Goal: Task Accomplishment & Management: Manage account settings

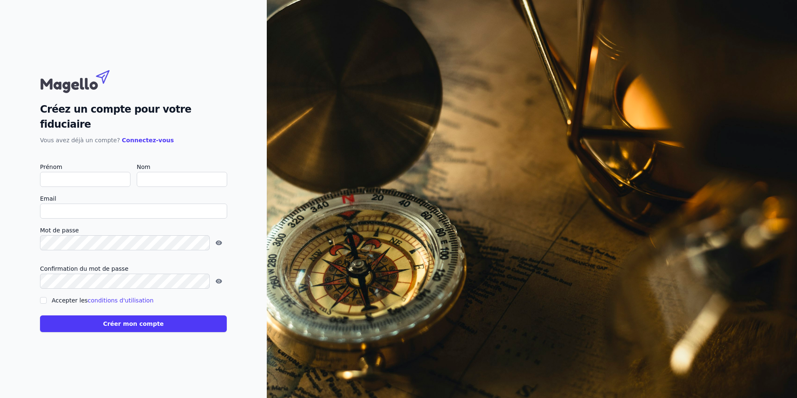
click at [56, 173] on input "Prénom" at bounding box center [85, 179] width 90 height 15
type input "[PERSON_NAME]"
type input "Hartman"
type input "[EMAIL_ADDRESS][DOMAIN_NAME]"
checkbox input "false"
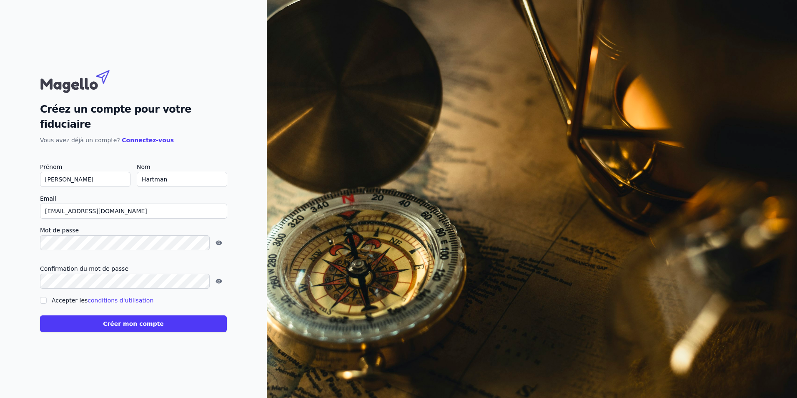
drag, startPoint x: 127, startPoint y: 200, endPoint x: -2, endPoint y: 203, distance: 128.8
click at [0, 203] on html "Créez un compte pour votre fiduciaire Vous avez déjà un compte? Connectez-vous …" at bounding box center [398, 199] width 797 height 398
click at [111, 203] on input "cloud@" at bounding box center [133, 210] width 187 height 15
type input "[EMAIL_ADDRESS][DOMAIN_NAME]"
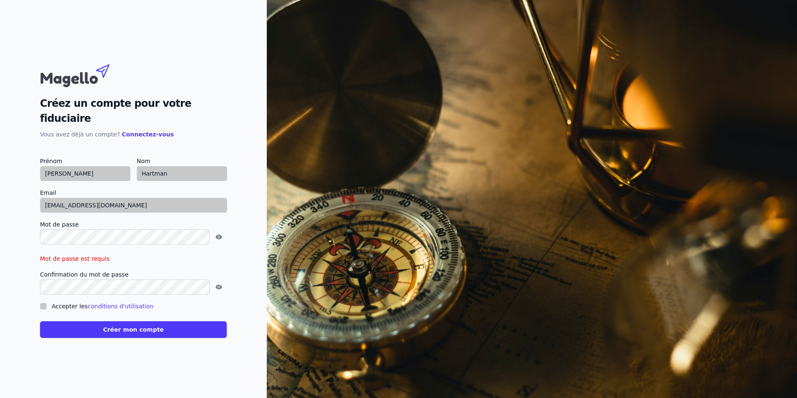
click at [0, 397] on com-br-cp at bounding box center [0, 398] width 0 height 0
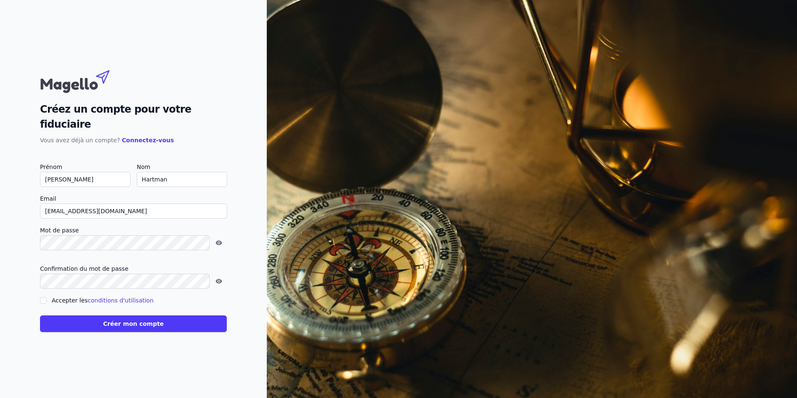
click at [41, 297] on input "Accepter les conditions d'utilisation" at bounding box center [43, 300] width 7 height 7
checkbox input "true"
click at [135, 318] on button "Créer mon compte" at bounding box center [133, 323] width 187 height 17
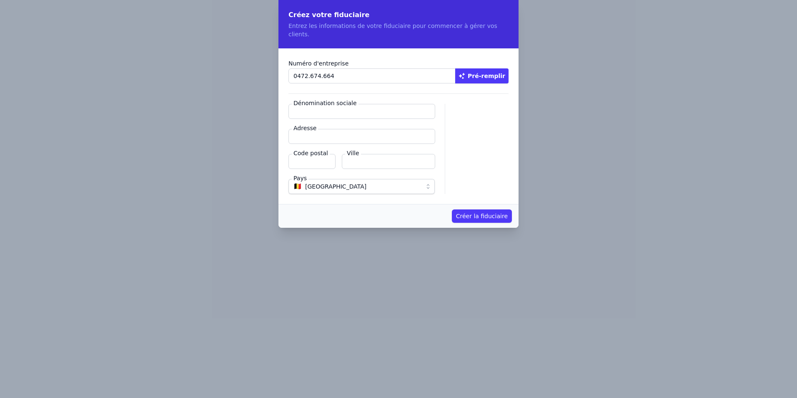
type input "0472.674.664"
click at [489, 68] on button "Pré-remplir" at bounding box center [481, 75] width 53 height 15
type input "F.C.S. Informatique SRL"
type input "Devant le Spinet 32"
type input "6800"
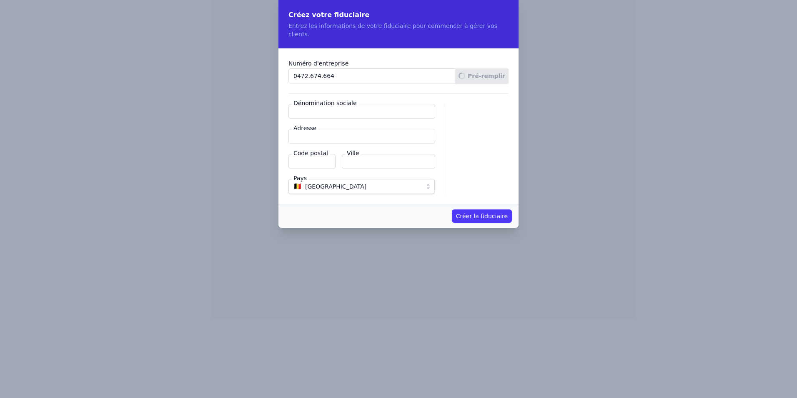
type input "Libramont-Chevigny"
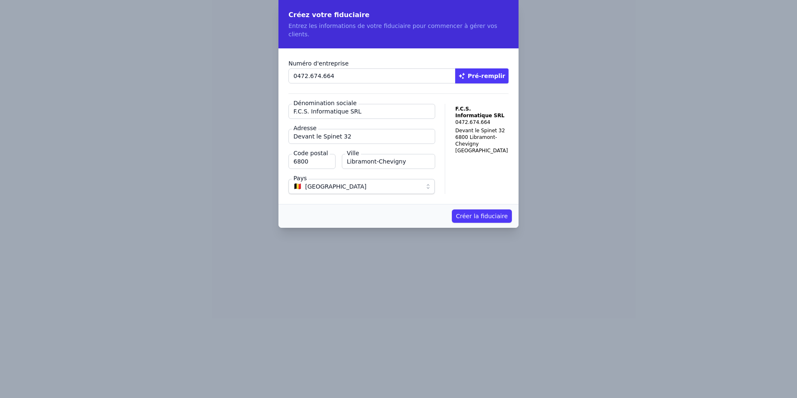
click at [498, 209] on button "Créer la fiduciaire" at bounding box center [482, 215] width 60 height 13
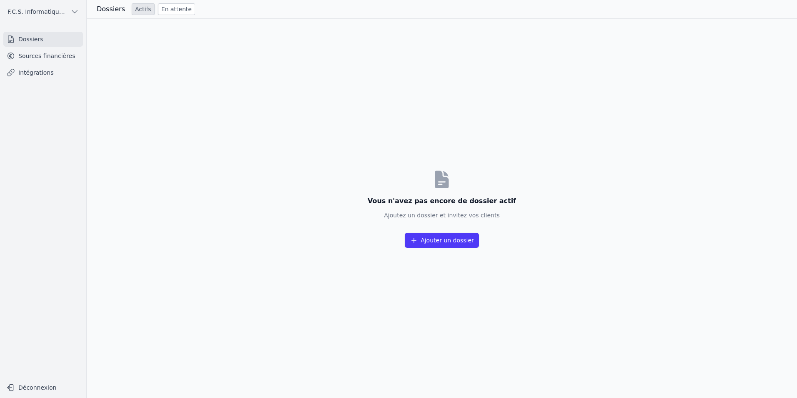
click at [441, 238] on button "Ajouter un dossier" at bounding box center [442, 240] width 74 height 15
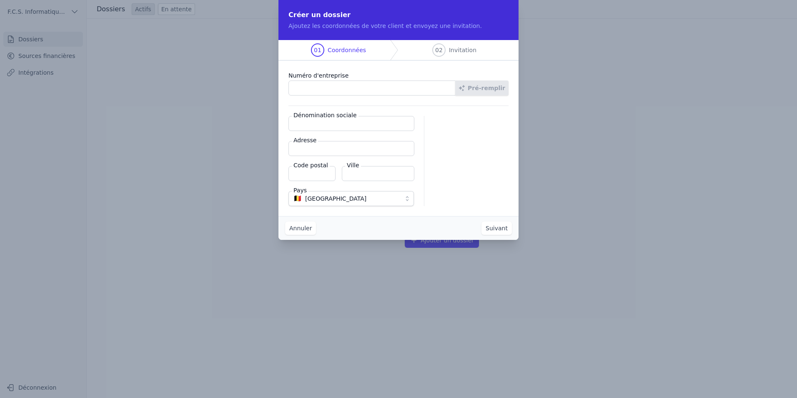
click at [311, 86] on input "Numéro d'entreprise" at bounding box center [371, 87] width 167 height 15
type input "0472.674.664"
click at [484, 89] on button "Pré-remplir" at bounding box center [481, 87] width 53 height 15
type input "F.C.S. Informatique SRL"
type input "Devant le Spinet 32"
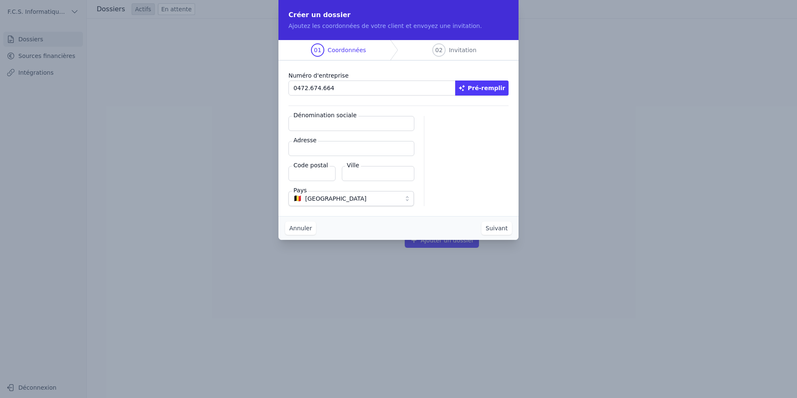
type input "6800"
type input "Libramont-Chevigny"
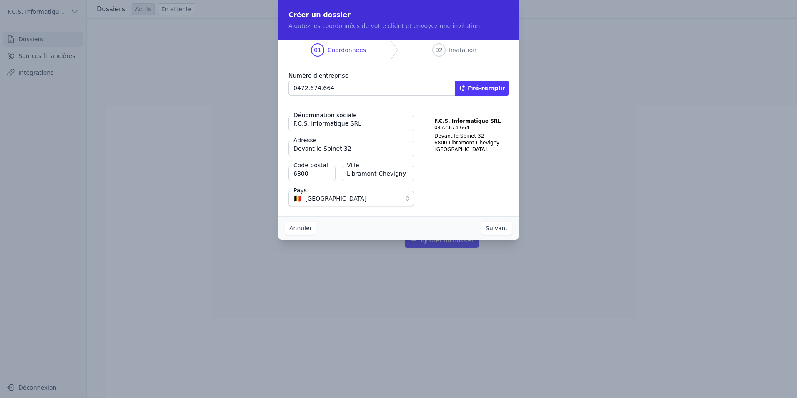
click at [500, 224] on button "Suivant" at bounding box center [496, 227] width 30 height 13
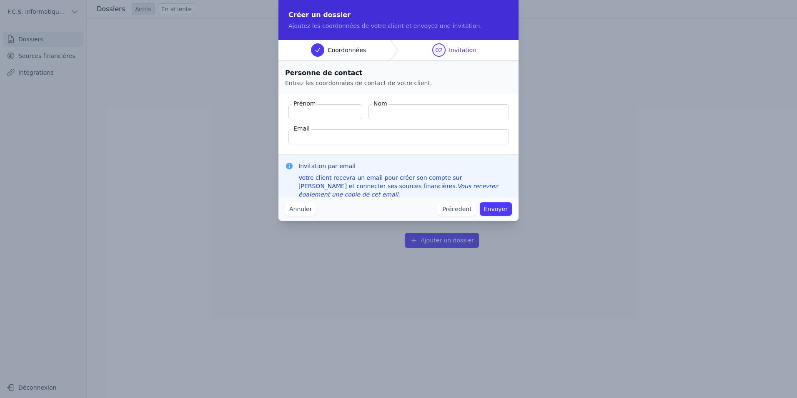
click at [299, 110] on input "Prénom" at bounding box center [325, 111] width 74 height 15
type input "[PERSON_NAME]"
type input "Hartman"
type input "[EMAIL_ADDRESS][DOMAIN_NAME]"
click at [498, 208] on button "Envoyer" at bounding box center [496, 208] width 32 height 13
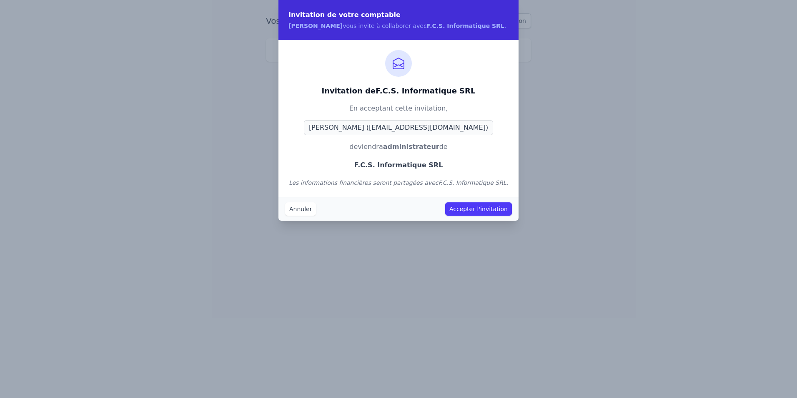
click at [483, 208] on button "Accepter l'invitation" at bounding box center [478, 208] width 67 height 13
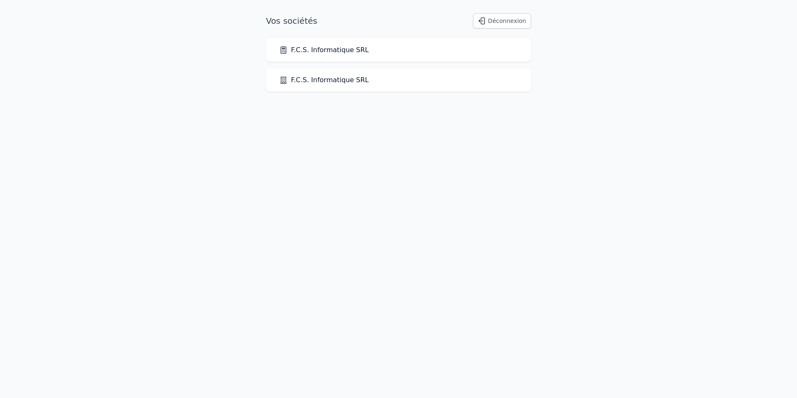
click at [331, 80] on link "F.C.S. Informatique SRL" at bounding box center [323, 80] width 89 height 10
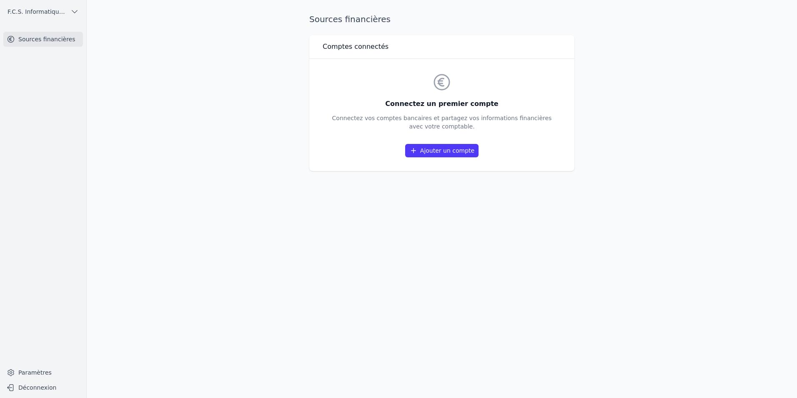
click at [449, 151] on link "Ajouter un compte" at bounding box center [441, 150] width 73 height 13
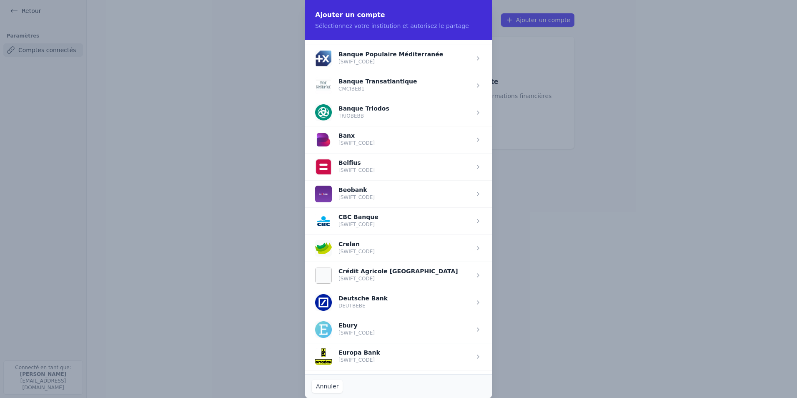
scroll to position [250, 0]
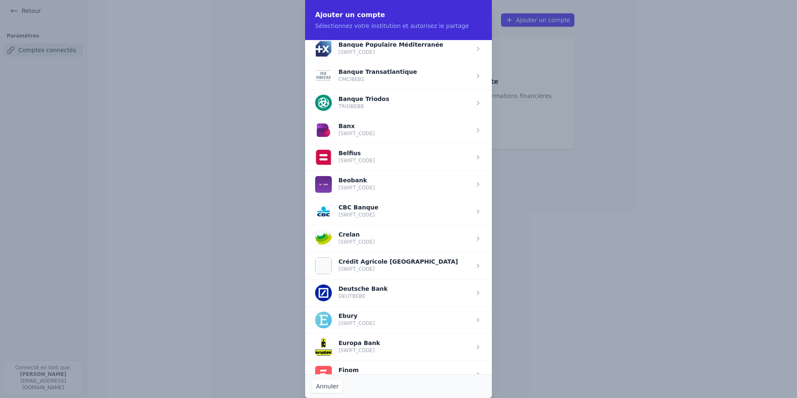
click at [363, 208] on span "button" at bounding box center [398, 211] width 187 height 27
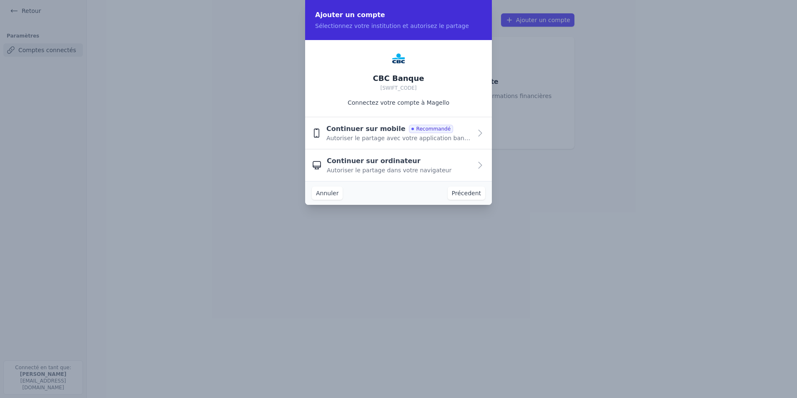
click at [363, 168] on span "Autoriser le partage dans votre navigateur" at bounding box center [389, 170] width 125 height 8
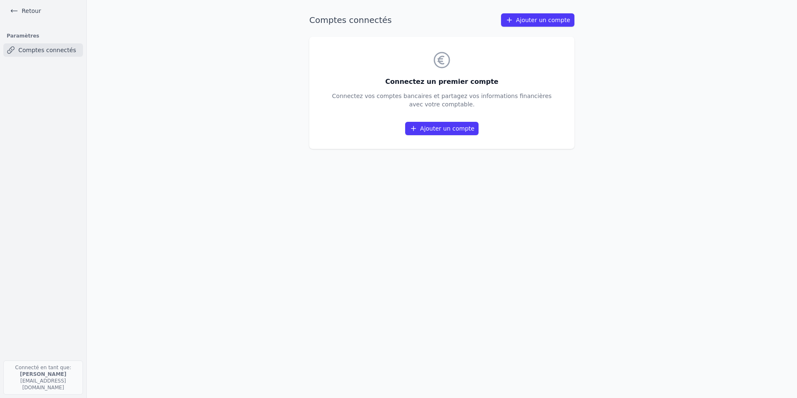
click at [442, 131] on link "Ajouter un compte" at bounding box center [441, 128] width 73 height 13
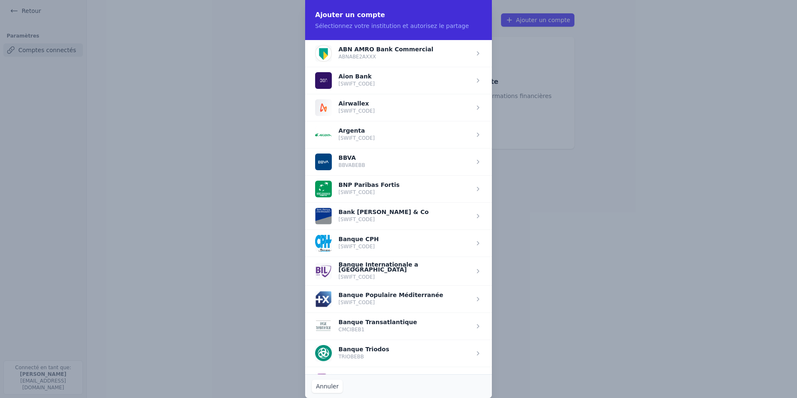
click at [369, 189] on span "button" at bounding box center [398, 188] width 187 height 27
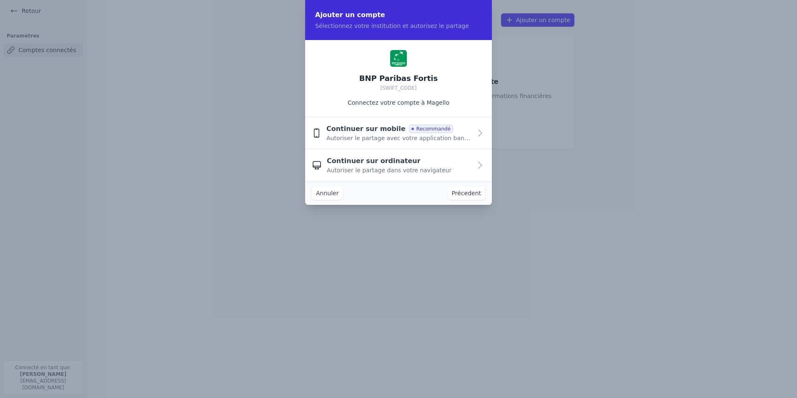
click at [346, 170] on span "Autoriser le partage dans votre navigateur" at bounding box center [389, 170] width 125 height 8
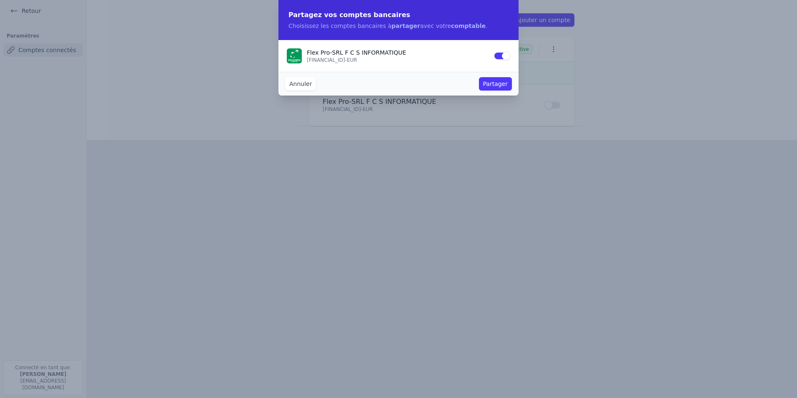
click at [501, 82] on button "Partager" at bounding box center [495, 83] width 33 height 13
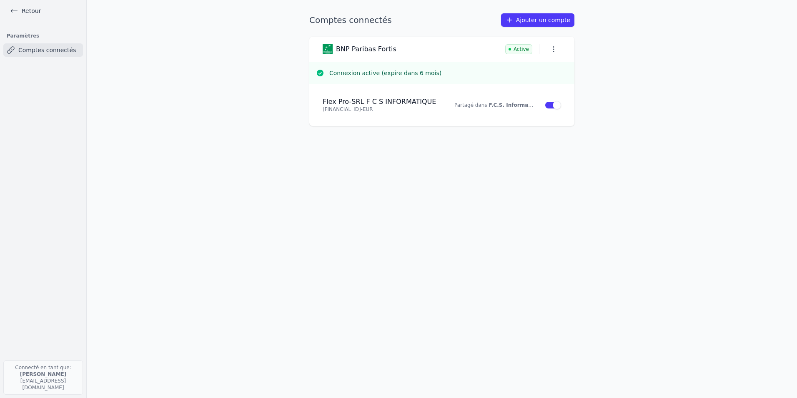
click at [24, 11] on link "Retour" at bounding box center [26, 11] width 38 height 12
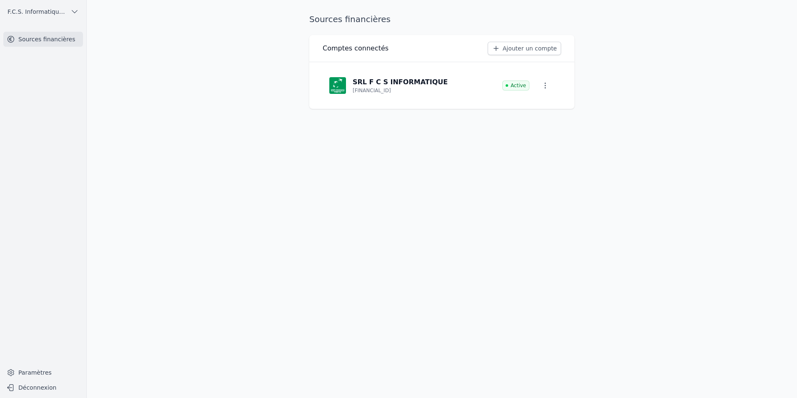
click at [45, 11] on span "F.C.S. Informatique SRL" at bounding box center [38, 12] width 60 height 8
click at [48, 28] on span "F.C.S. Informatique SRL" at bounding box center [47, 30] width 58 height 8
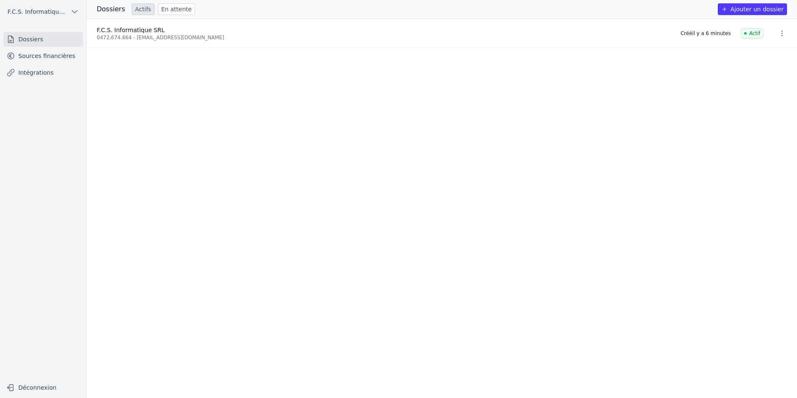
click at [42, 55] on link "Sources financières" at bounding box center [43, 55] width 80 height 15
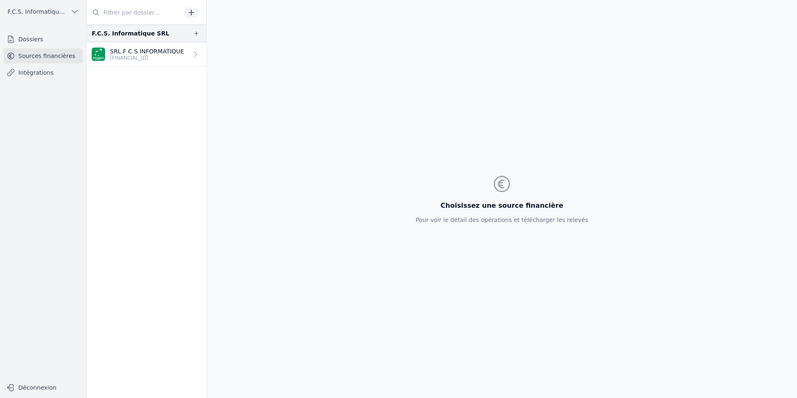
click at [153, 55] on p "[FINANCIAL_ID]" at bounding box center [147, 58] width 74 height 7
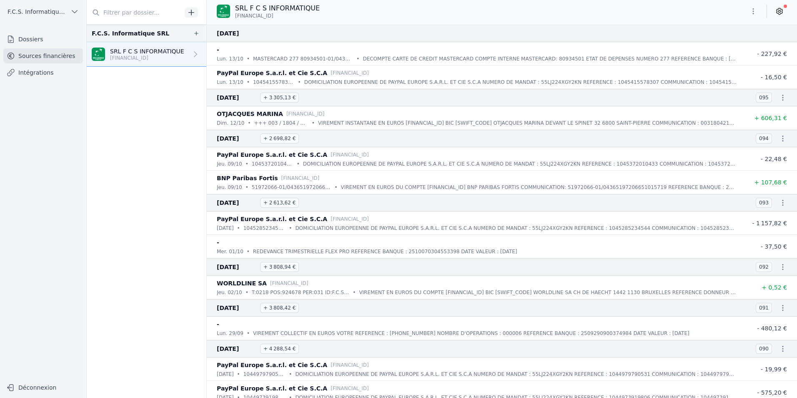
click at [781, 13] on icon at bounding box center [779, 11] width 8 height 8
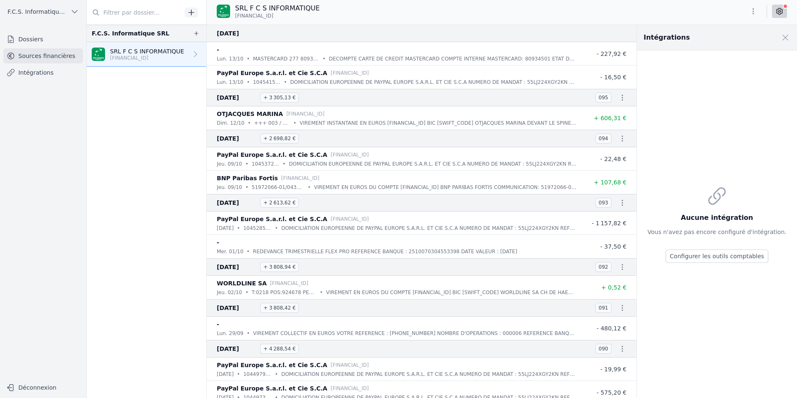
click at [734, 256] on button "Configurer les outils comptables" at bounding box center [717, 255] width 103 height 13
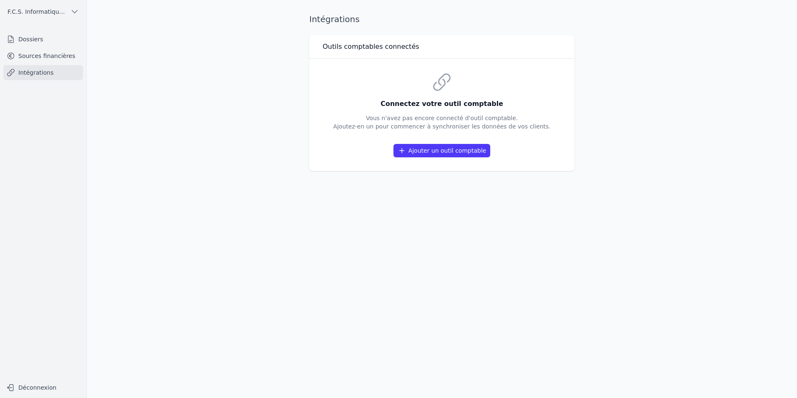
click at [425, 151] on button "Ajouter un outil comptable" at bounding box center [442, 150] width 97 height 13
click at [37, 57] on link "Sources financières" at bounding box center [43, 55] width 80 height 15
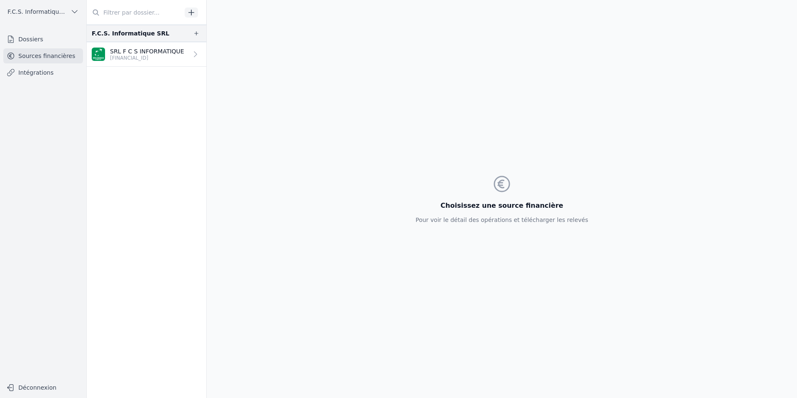
click at [143, 55] on p "[FINANCIAL_ID]" at bounding box center [147, 58] width 74 height 7
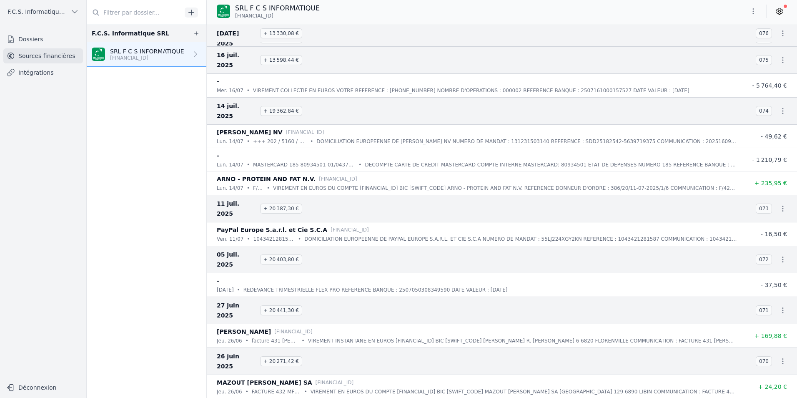
scroll to position [1167, 0]
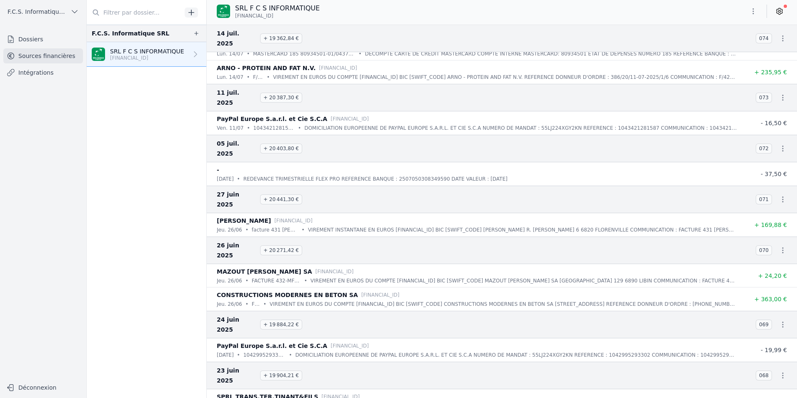
click at [782, 247] on icon "button" at bounding box center [782, 250] width 1 height 6
click at [767, 129] on link "Télécharger le CODA" at bounding box center [755, 130] width 73 height 15
